Goal: Task Accomplishment & Management: Manage account settings

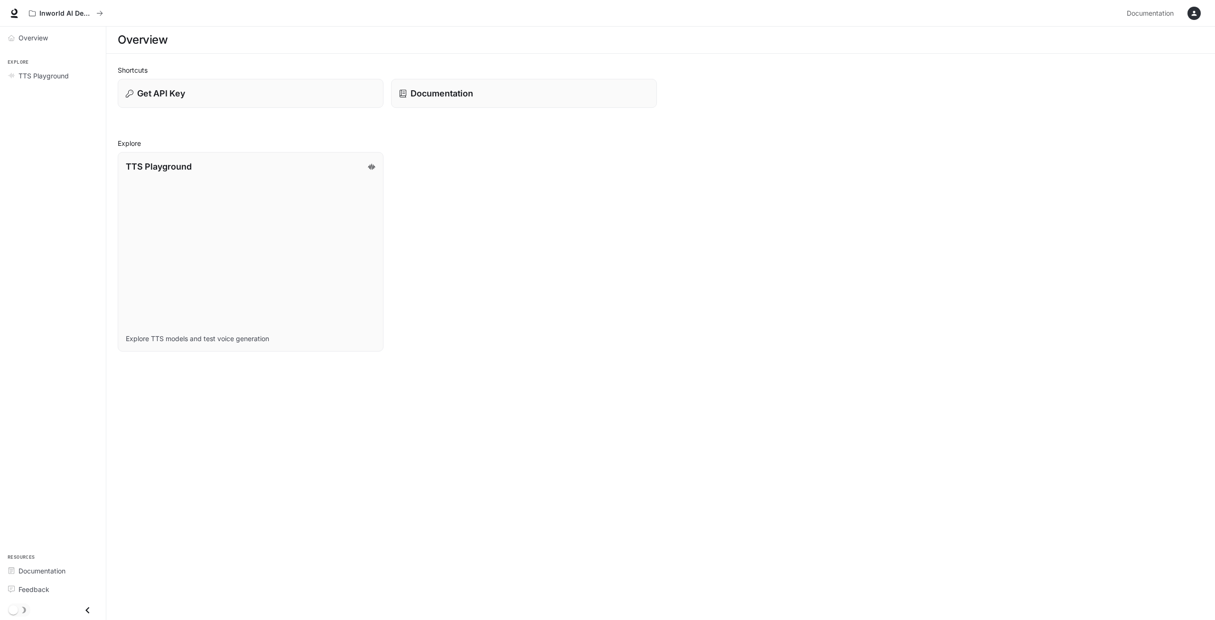
click at [1192, 10] on icon "button" at bounding box center [1195, 13] width 8 height 8
click at [1084, 75] on span "Billing" at bounding box center [1134, 70] width 122 height 9
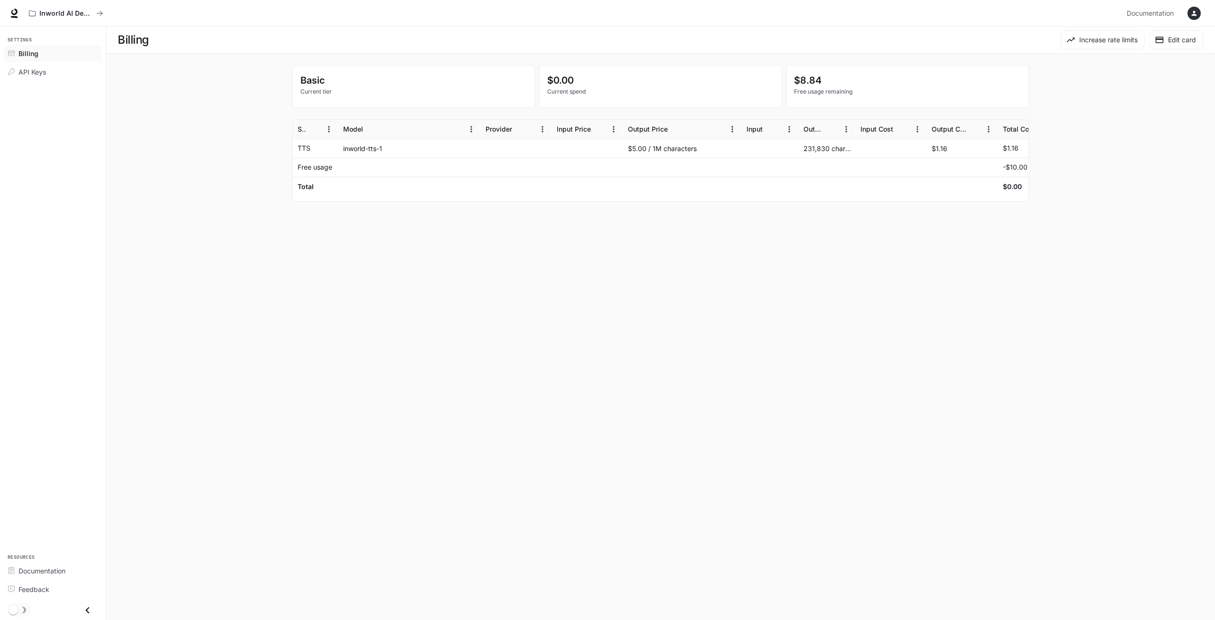
click at [32, 83] on div "Settings Billing API Keys" at bounding box center [53, 55] width 106 height 56
click at [43, 75] on span "API Keys" at bounding box center [33, 72] width 28 height 10
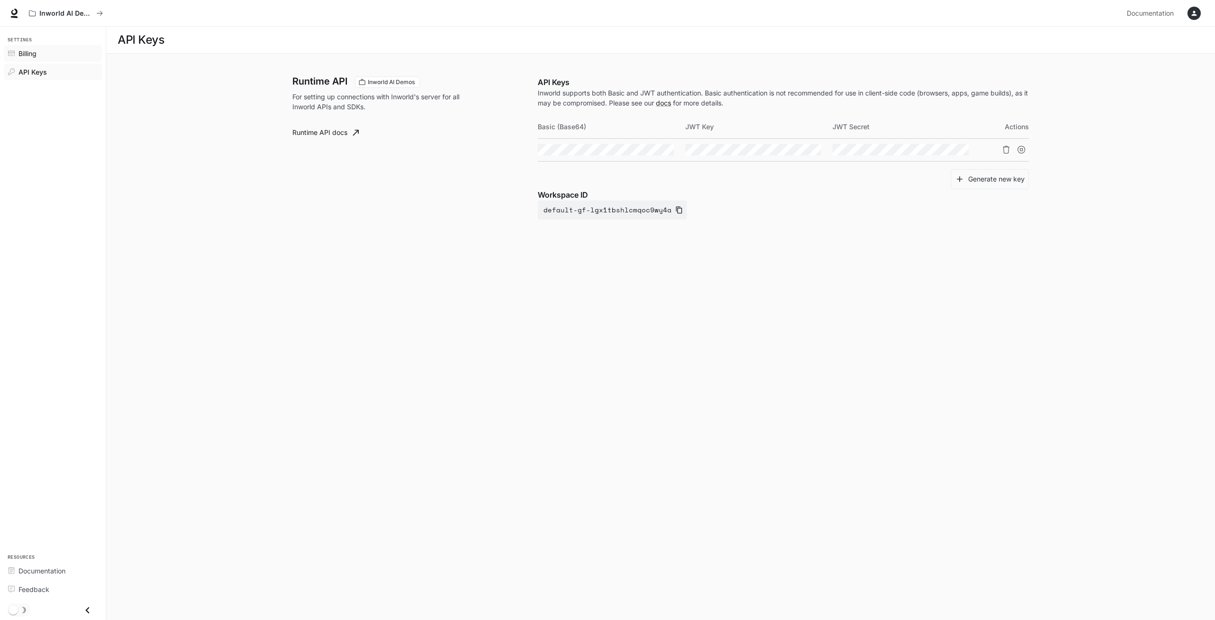
click at [47, 58] on link "Billing" at bounding box center [53, 53] width 98 height 17
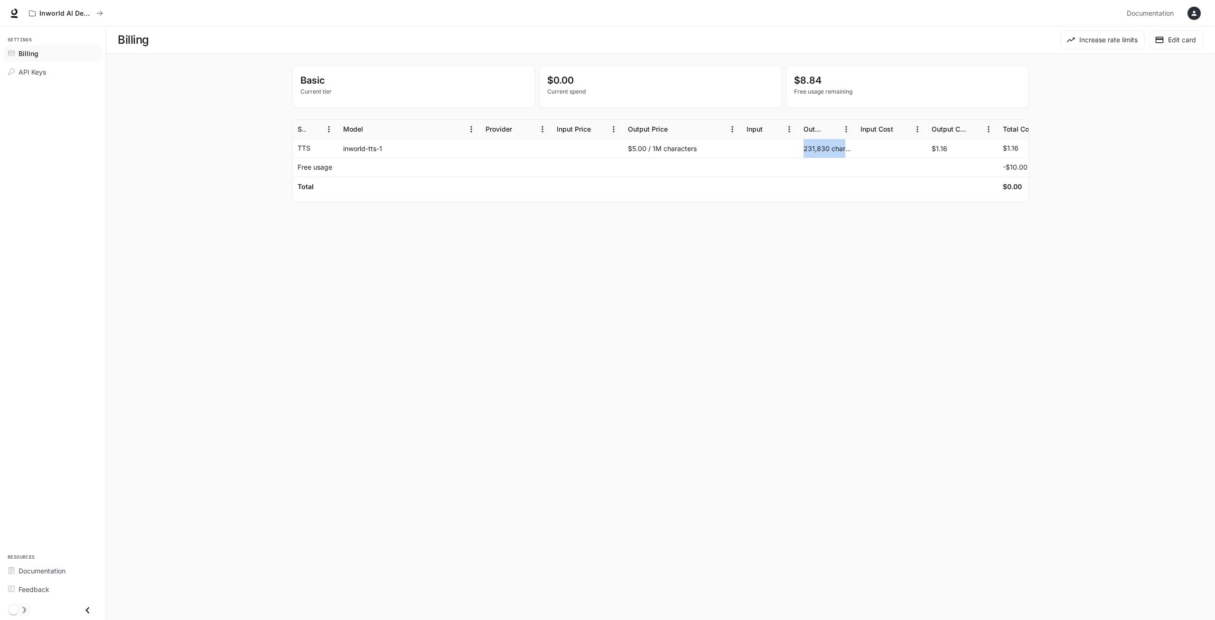
drag, startPoint x: 804, startPoint y: 151, endPoint x: 846, endPoint y: 154, distance: 42.3
click at [846, 154] on div "231,830 characters" at bounding box center [827, 148] width 57 height 19
click at [980, 272] on main "Billing Increase rate limits Edit card Basic Current tier $0.00 Current spend $…" at bounding box center [660, 323] width 1109 height 593
click at [52, 77] on link "API Keys" at bounding box center [53, 72] width 98 height 17
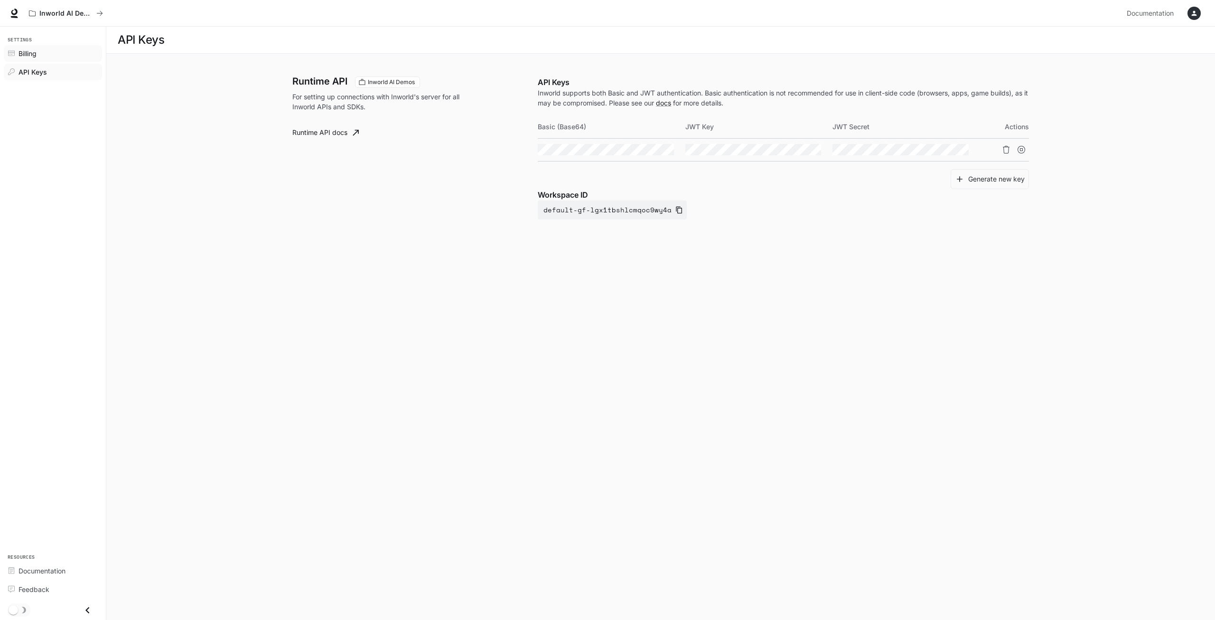
click at [54, 59] on link "Billing" at bounding box center [53, 53] width 98 height 17
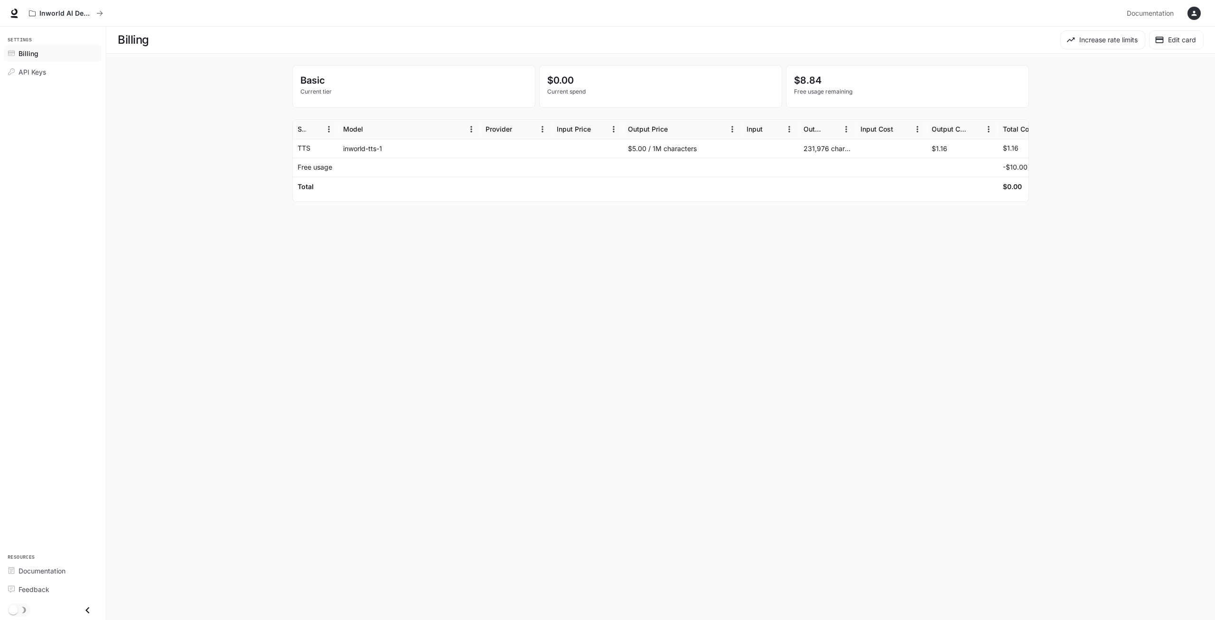
click at [804, 163] on div at bounding box center [827, 167] width 57 height 19
click at [807, 186] on div at bounding box center [827, 186] width 57 height 19
